Goal: Navigation & Orientation: Find specific page/section

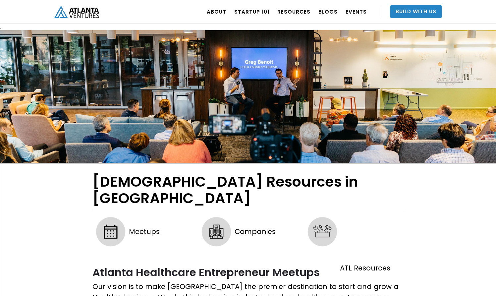
click at [102, 295] on html ". Loading. . . ABOUT OUR STORY TEAM Job Board PORTFOLIO Startup 101 RESOURCES T…" at bounding box center [248, 148] width 496 height 296
click at [131, 295] on html ". Loading. . . ABOUT OUR STORY TEAM Job Board PORTFOLIO Startup 101 RESOURCES T…" at bounding box center [248, 148] width 496 height 296
click at [102, 295] on html ". Loading. . . ABOUT OUR STORY TEAM Job Board PORTFOLIO Startup 101 RESOURCES T…" at bounding box center [248, 148] width 496 height 296
click at [131, 295] on html ". Loading. . . ABOUT OUR STORY TEAM Job Board PORTFOLIO Startup 101 RESOURCES T…" at bounding box center [248, 148] width 496 height 296
click at [102, 295] on html ". Loading. . . ABOUT OUR STORY TEAM Job Board PORTFOLIO Startup 101 RESOURCES T…" at bounding box center [248, 148] width 496 height 296
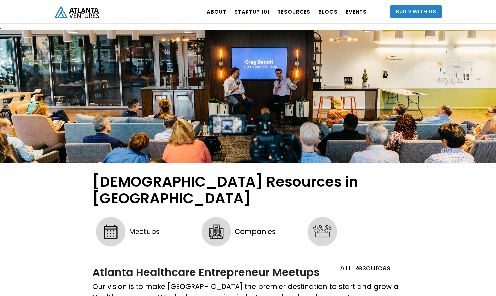
click at [131, 295] on html ". Loading. . . ABOUT OUR STORY TEAM Job Board PORTFOLIO Startup 101 RESOURCES T…" at bounding box center [248, 148] width 496 height 296
click at [102, 295] on html ". Loading. . . ABOUT OUR STORY TEAM Job Board PORTFOLIO Startup 101 RESOURCES T…" at bounding box center [248, 148] width 496 height 296
click at [131, 295] on html ". Loading. . . ABOUT OUR STORY TEAM Job Board PORTFOLIO Startup 101 RESOURCES T…" at bounding box center [248, 148] width 496 height 296
click at [102, 295] on html ". Loading. . . ABOUT OUR STORY TEAM Job Board PORTFOLIO Startup 101 RESOURCES T…" at bounding box center [248, 148] width 496 height 296
click at [131, 295] on html ". Loading. . . ABOUT OUR STORY TEAM Job Board PORTFOLIO Startup 101 RESOURCES T…" at bounding box center [248, 148] width 496 height 296
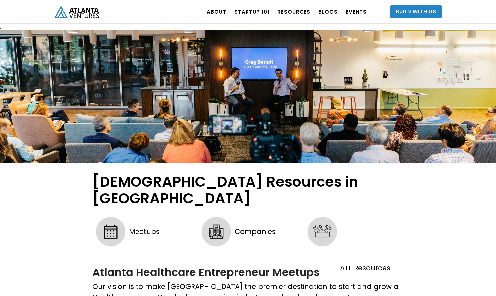
click at [102, 295] on html ". Loading. . . ABOUT OUR STORY TEAM Job Board PORTFOLIO Startup 101 RESOURCES T…" at bounding box center [248, 148] width 496 height 296
click at [131, 295] on html ". Loading. . . ABOUT OUR STORY TEAM Job Board PORTFOLIO Startup 101 RESOURCES T…" at bounding box center [248, 148] width 496 height 296
click at [102, 295] on html ". Loading. . . ABOUT OUR STORY TEAM Job Board PORTFOLIO Startup 101 RESOURCES T…" at bounding box center [248, 148] width 496 height 296
click at [131, 295] on html ". Loading. . . ABOUT OUR STORY TEAM Job Board PORTFOLIO Startup 101 RESOURCES T…" at bounding box center [248, 148] width 496 height 296
click at [102, 295] on html ". Loading. . . ABOUT OUR STORY TEAM Job Board PORTFOLIO Startup 101 RESOURCES T…" at bounding box center [248, 148] width 496 height 296
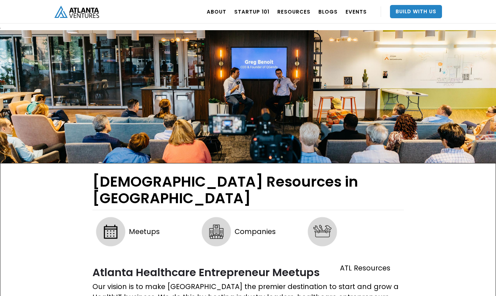
click at [131, 295] on html ". Loading. . . ABOUT OUR STORY TEAM Job Board PORTFOLIO Startup 101 RESOURCES T…" at bounding box center [248, 148] width 496 height 296
click at [102, 295] on html ". Loading. . . ABOUT OUR STORY TEAM Job Board PORTFOLIO Startup 101 RESOURCES T…" at bounding box center [248, 148] width 496 height 296
click at [131, 295] on html ". Loading. . . ABOUT OUR STORY TEAM Job Board PORTFOLIO Startup 101 RESOURCES T…" at bounding box center [248, 148] width 496 height 296
click at [102, 295] on html ". Loading. . . ABOUT OUR STORY TEAM Job Board PORTFOLIO Startup 101 RESOURCES T…" at bounding box center [248, 148] width 496 height 296
click at [131, 295] on html ". Loading. . . ABOUT OUR STORY TEAM Job Board PORTFOLIO Startup 101 RESOURCES T…" at bounding box center [248, 148] width 496 height 296
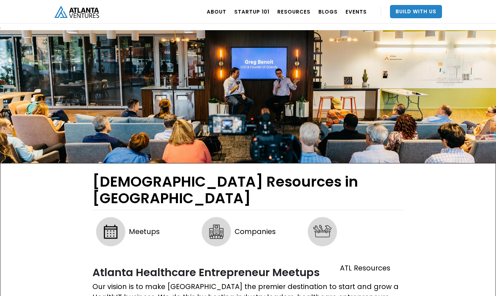
click at [102, 295] on html ". Loading. . . ABOUT OUR STORY TEAM Job Board PORTFOLIO Startup 101 RESOURCES T…" at bounding box center [248, 148] width 496 height 296
click at [131, 295] on html ". Loading. . . ABOUT OUR STORY TEAM Job Board PORTFOLIO Startup 101 RESOURCES T…" at bounding box center [248, 148] width 496 height 296
